Goal: Transaction & Acquisition: Purchase product/service

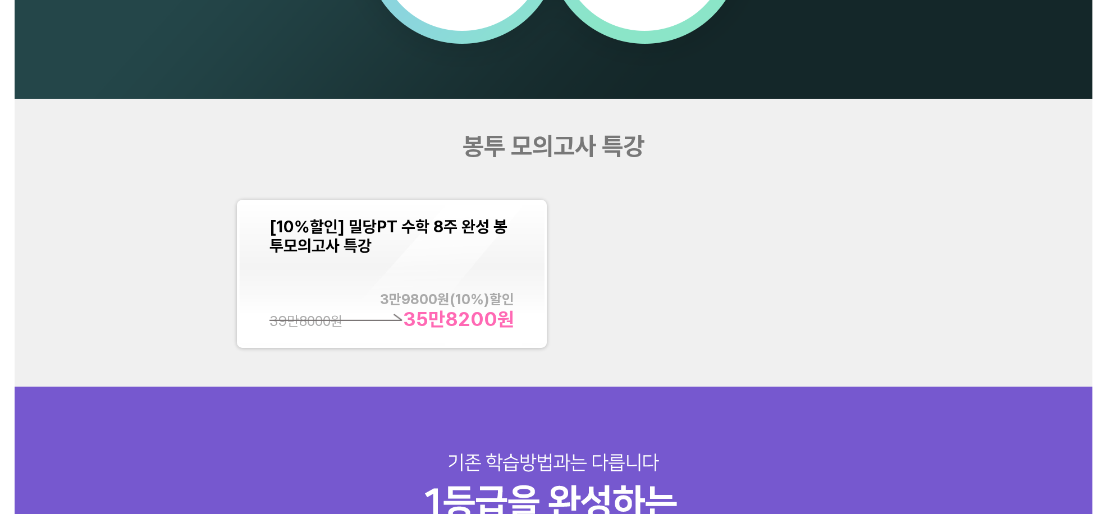
scroll to position [1224, 0]
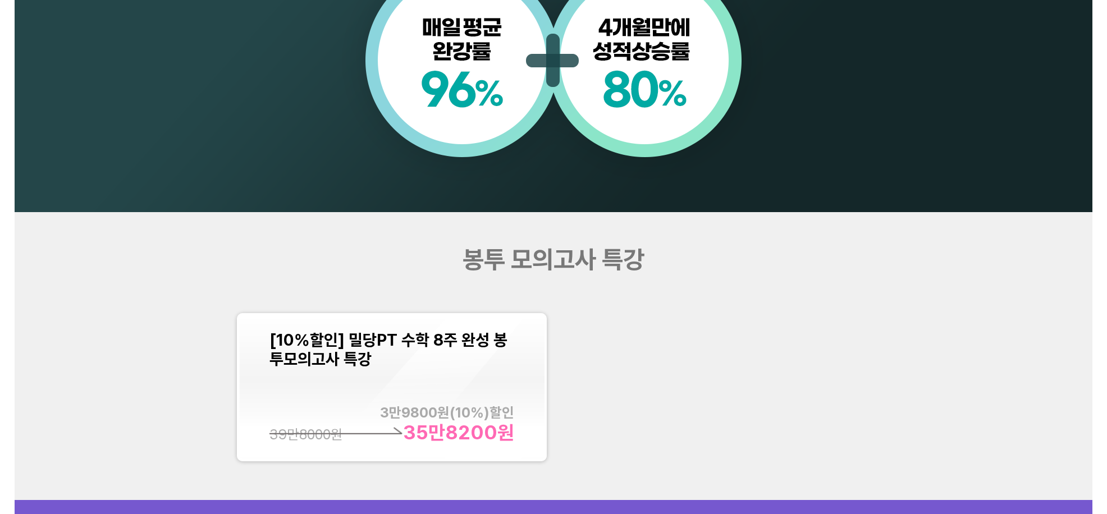
click at [321, 373] on div "[10%할인] 밀당PT 수학 8주 완성 봉투모의고사 특강 3만9800 원( 10 %)할인 35만8200 원 39만8000 원" at bounding box center [391, 387] width 245 height 113
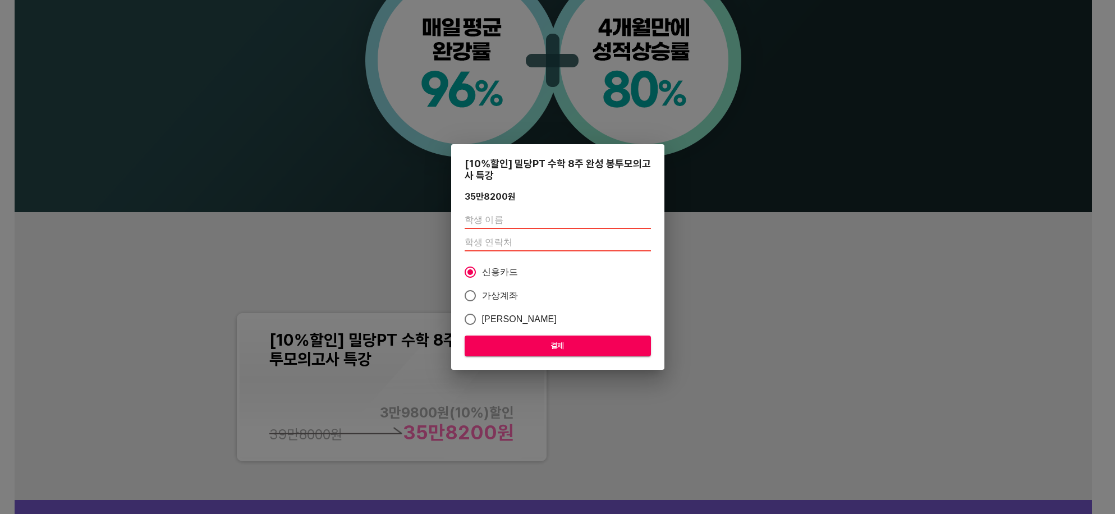
click at [516, 226] on input "text" at bounding box center [558, 220] width 186 height 18
type input "고보민"
type input "01047182596"
click at [589, 350] on span "결제" at bounding box center [558, 346] width 168 height 14
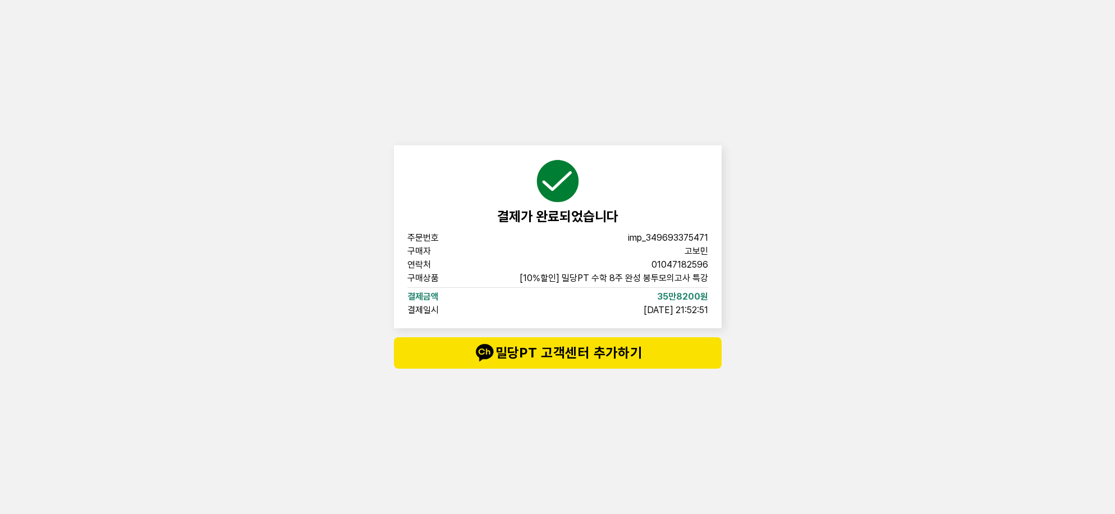
click at [834, 339] on div "결제가 완료되었습니다 주문번호 imp_[PHONE_NUMBER] 구매자 고보민 연락처 01047182596 구매상품 [10%할인] 밀당PT 수…" at bounding box center [557, 257] width 1115 height 514
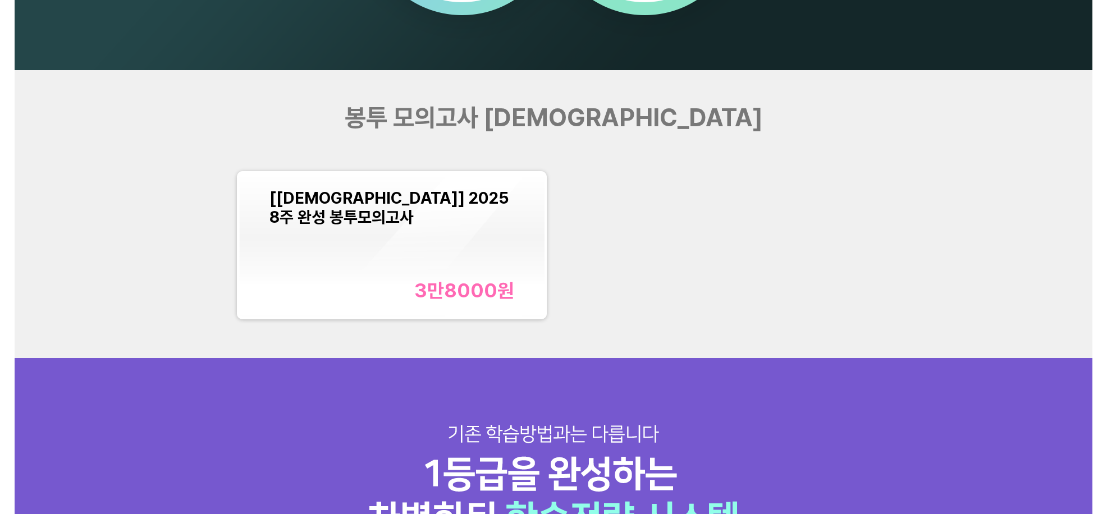
scroll to position [1459, 0]
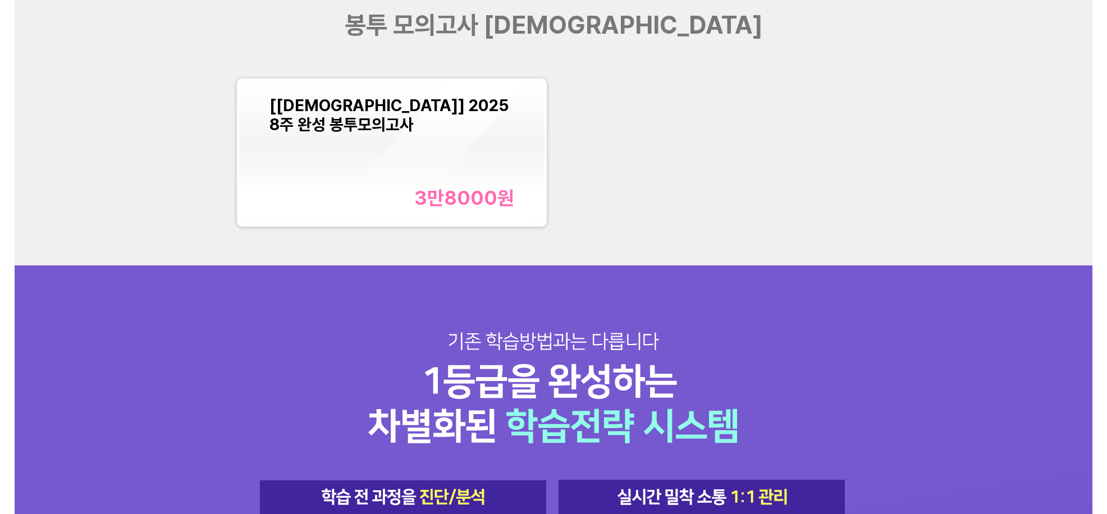
click at [375, 147] on div "[교재] 2025 8주 완성 봉투모의고사 3만8000 원" at bounding box center [391, 152] width 245 height 113
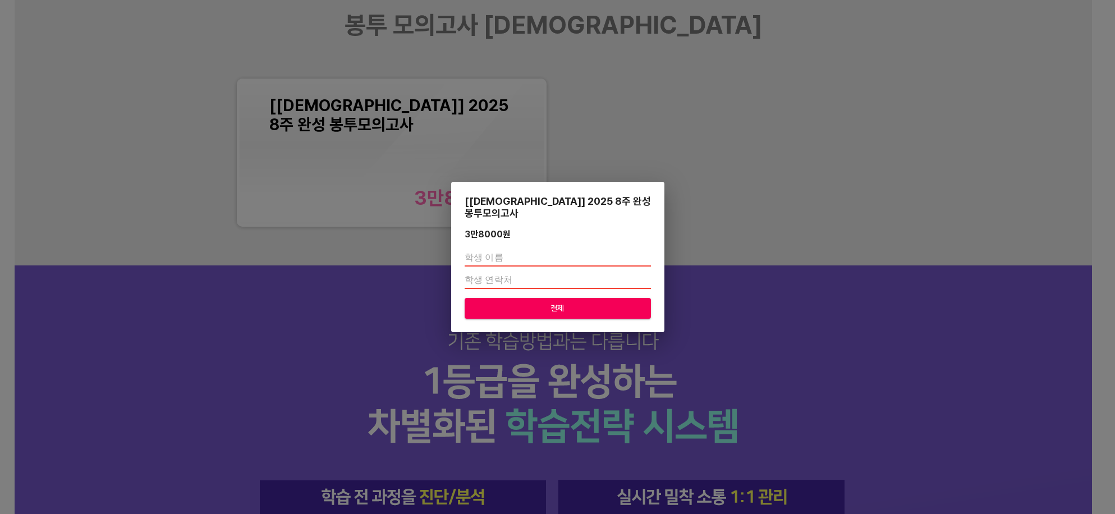
click at [510, 249] on input "text" at bounding box center [558, 258] width 186 height 18
type input "고보민"
type input "01047182596"
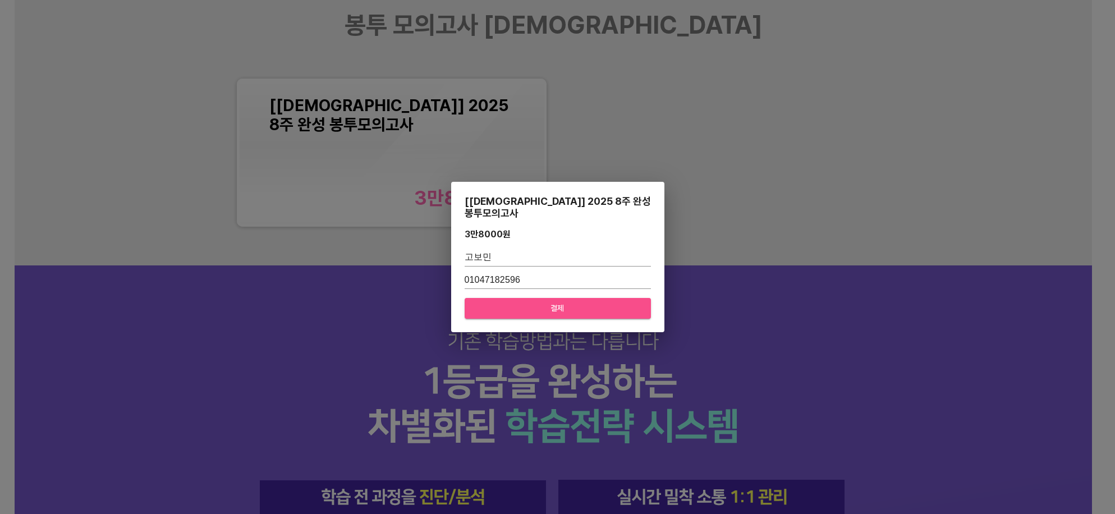
click at [510, 302] on span "결제" at bounding box center [558, 308] width 168 height 14
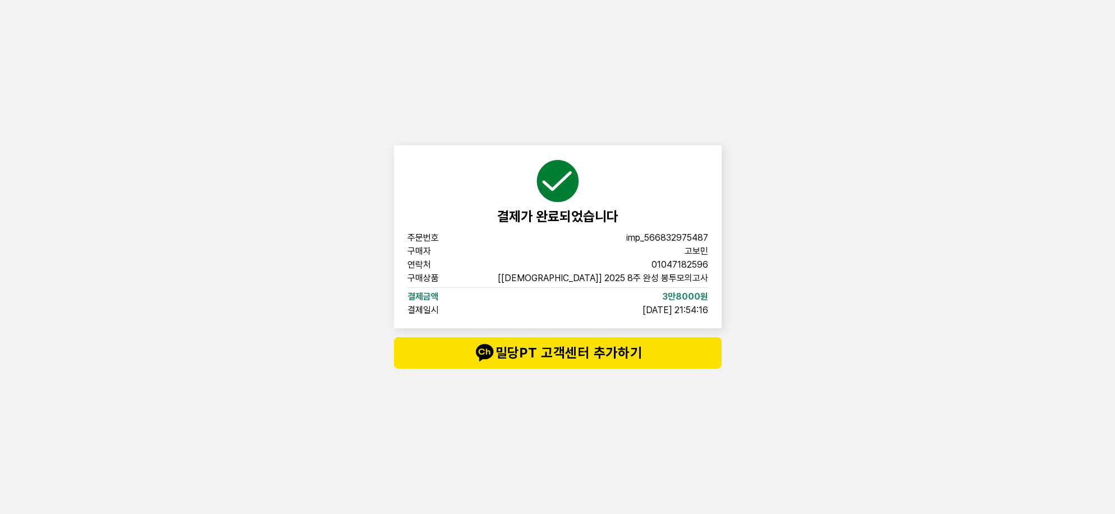
click at [863, 258] on div "결제가 완료되었습니다 주문번호 imp_[PHONE_NUMBER] 구매자 고보민 연락처 01047182596 구매상품 [교재] 2025 8주 완…" at bounding box center [557, 257] width 1115 height 514
